Goal: Transaction & Acquisition: Purchase product/service

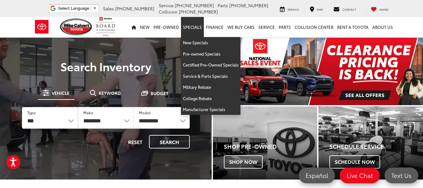
click at [198, 28] on link "Specials" at bounding box center [192, 27] width 23 height 20
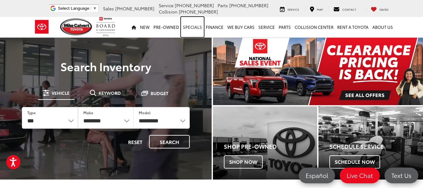
click at [199, 30] on link "Specials" at bounding box center [192, 27] width 23 height 20
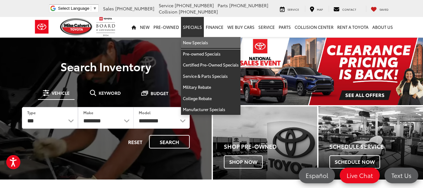
click at [198, 41] on link "New Specials" at bounding box center [211, 42] width 60 height 11
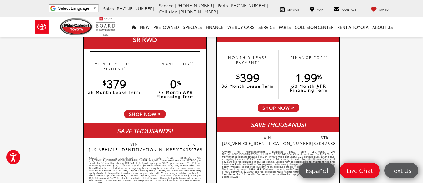
scroll to position [685, 0]
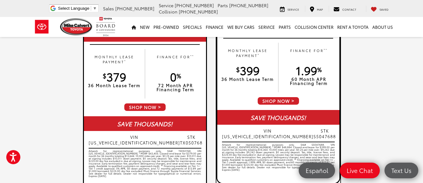
click at [275, 99] on span "SHOP NOW" at bounding box center [278, 100] width 43 height 9
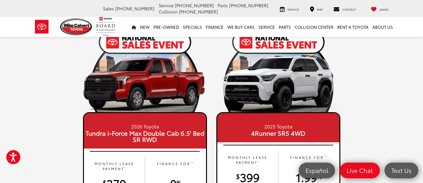
scroll to position [607, 0]
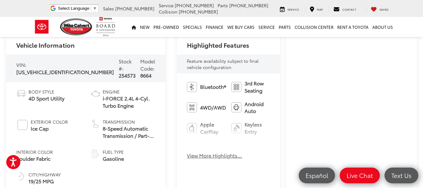
scroll to position [219, 0]
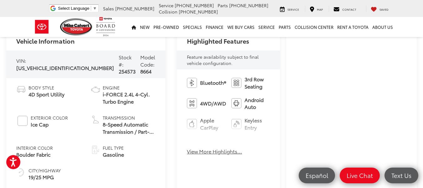
click at [194, 152] on button "View More Highlights..." at bounding box center [214, 150] width 55 height 7
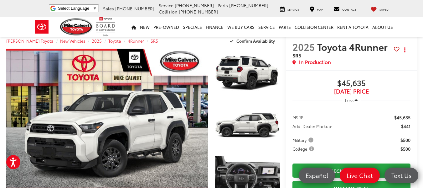
scroll to position [0, 0]
